Goal: Contribute content: Add original content to the website for others to see

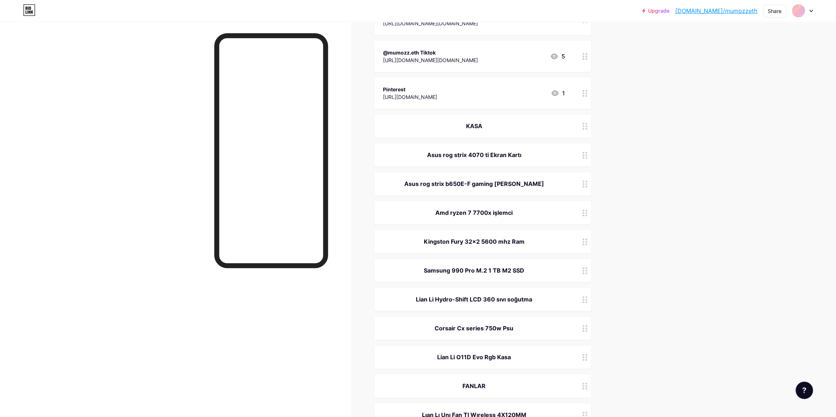
scroll to position [230, 0]
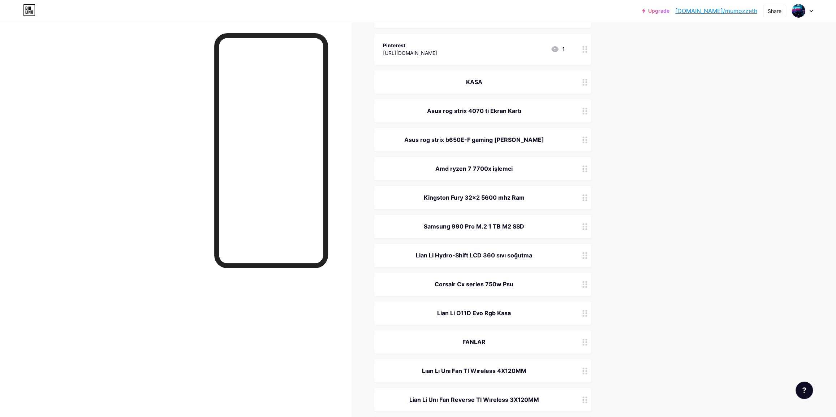
drag, startPoint x: 430, startPoint y: 108, endPoint x: 544, endPoint y: 108, distance: 113.8
click at [544, 108] on div "Asus rog strix 4070 ti Ekran Kartı" at bounding box center [474, 111] width 182 height 9
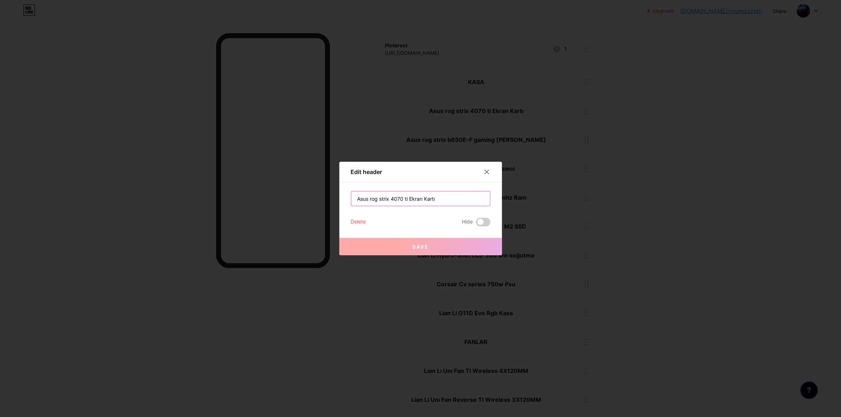
click at [455, 200] on input "Asus rog strix 4070 ti Ekran Kartı" at bounding box center [420, 199] width 139 height 14
click at [454, 200] on input "Asus rog strix 4070 ti Ekran Kartı" at bounding box center [420, 199] width 139 height 14
click at [585, 207] on div at bounding box center [420, 208] width 841 height 417
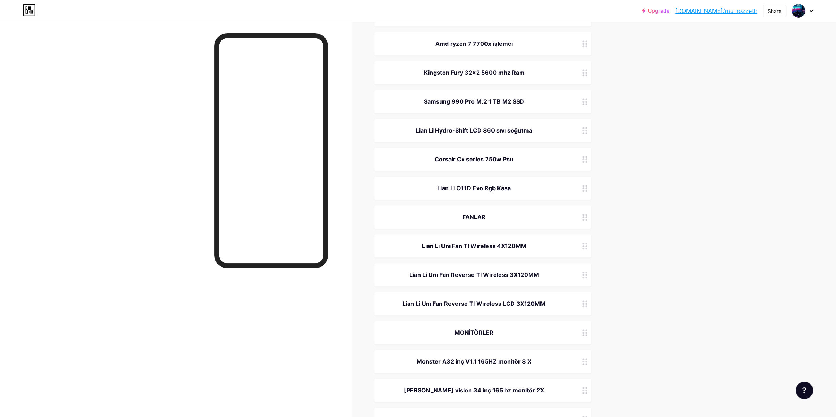
scroll to position [197, 0]
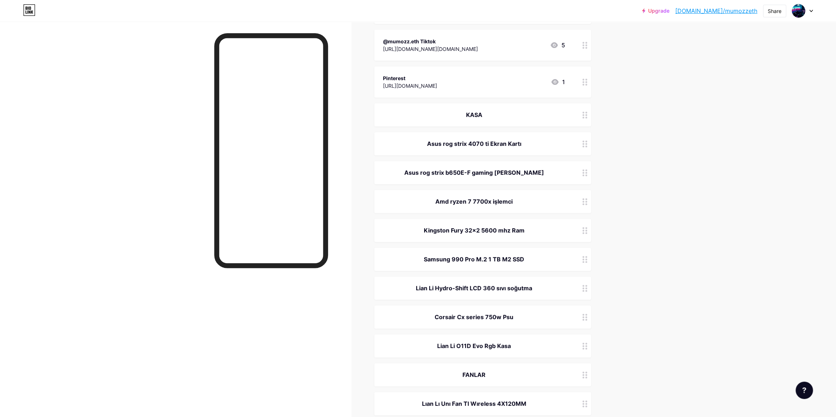
drag, startPoint x: 394, startPoint y: 171, endPoint x: 544, endPoint y: 169, distance: 150.4
click at [544, 169] on div "Asus rog strix b650E-F gaming [PERSON_NAME]" at bounding box center [474, 172] width 182 height 9
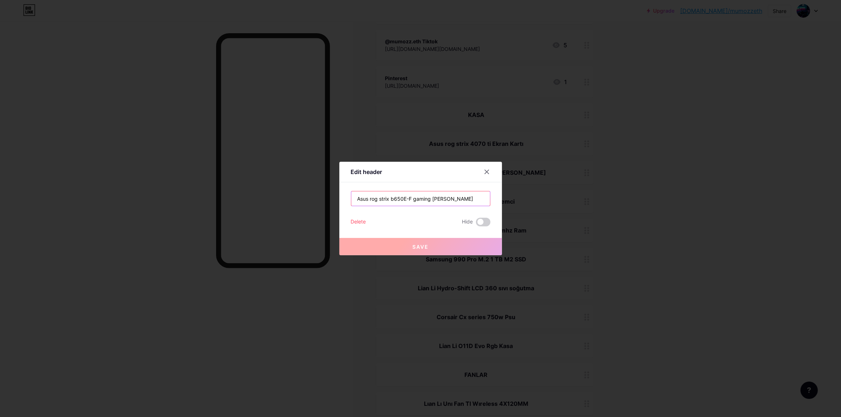
click at [463, 195] on input "Asus rog strix b650E-F gaming [PERSON_NAME]" at bounding box center [420, 199] width 139 height 14
drag, startPoint x: 687, startPoint y: 157, endPoint x: 688, endPoint y: 129, distance: 28.2
click at [687, 156] on div at bounding box center [420, 208] width 841 height 417
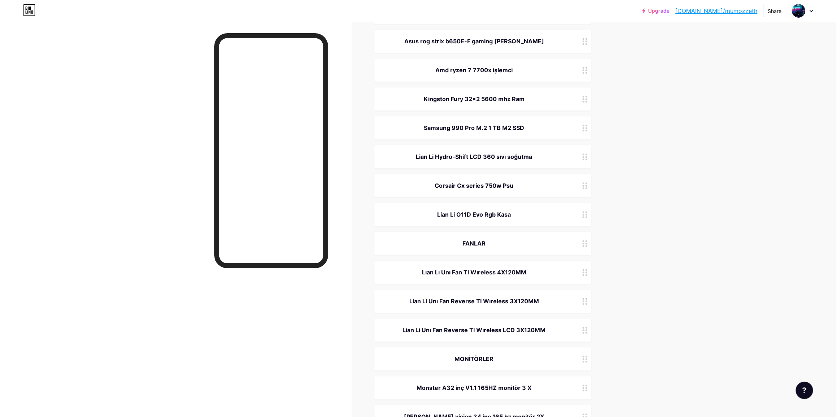
scroll to position [0, 0]
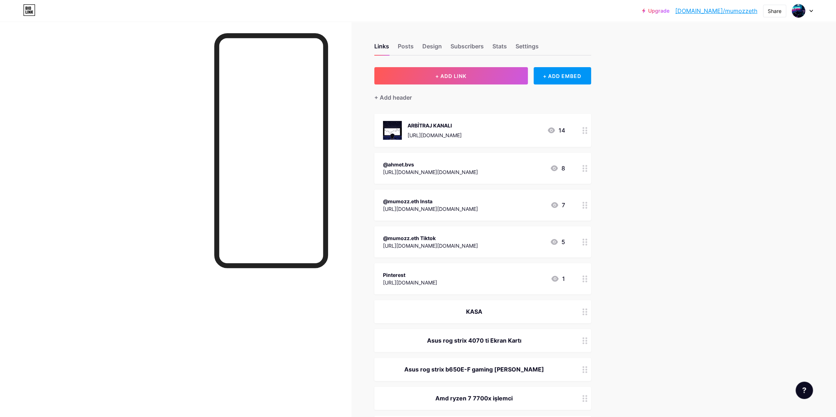
drag, startPoint x: 673, startPoint y: 304, endPoint x: 688, endPoint y: 163, distance: 141.1
